Goal: Submit feedback/report problem

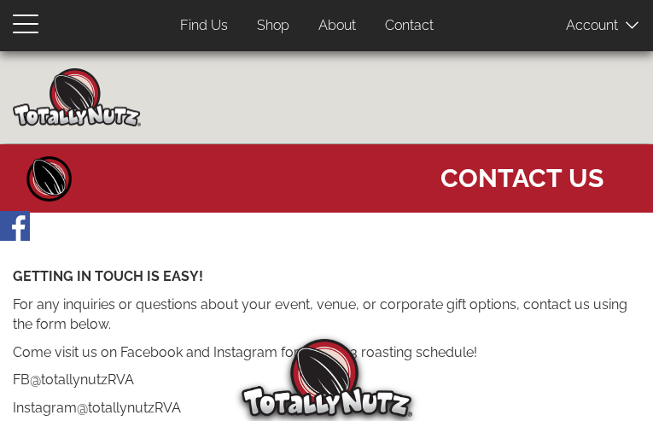
type input "PwYECnnTuwLkck"
type input "linohoqal68@gmail.com"
type input "6833960506"
